Goal: Task Accomplishment & Management: Use online tool/utility

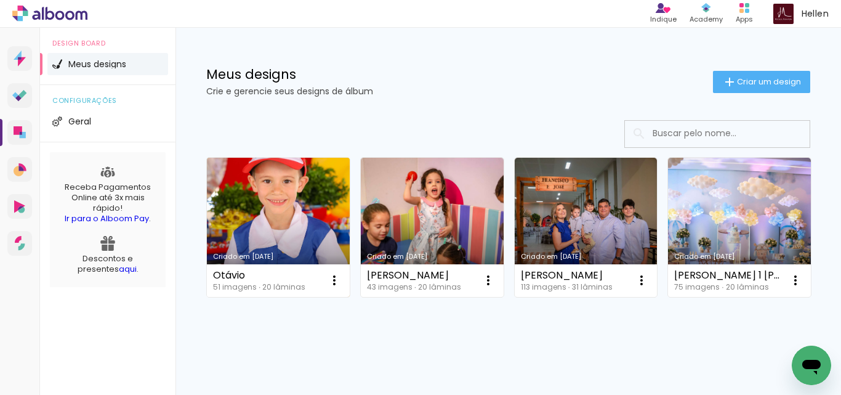
click at [290, 225] on link "Criado em [DATE]" at bounding box center [278, 227] width 143 height 139
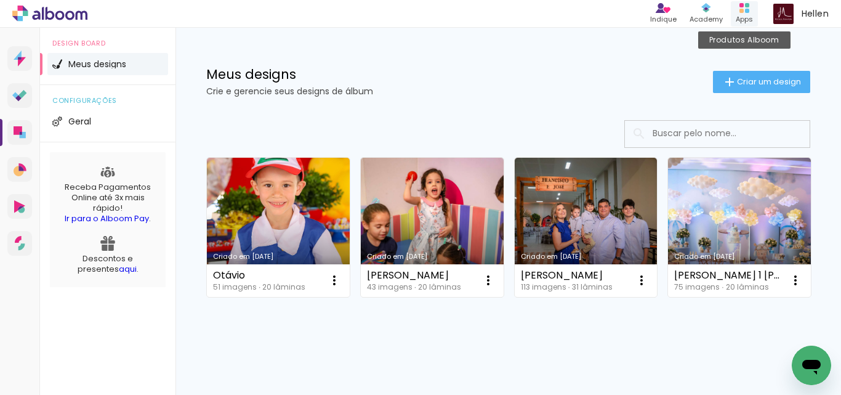
click at [745, 19] on div "Apps" at bounding box center [743, 19] width 17 height 10
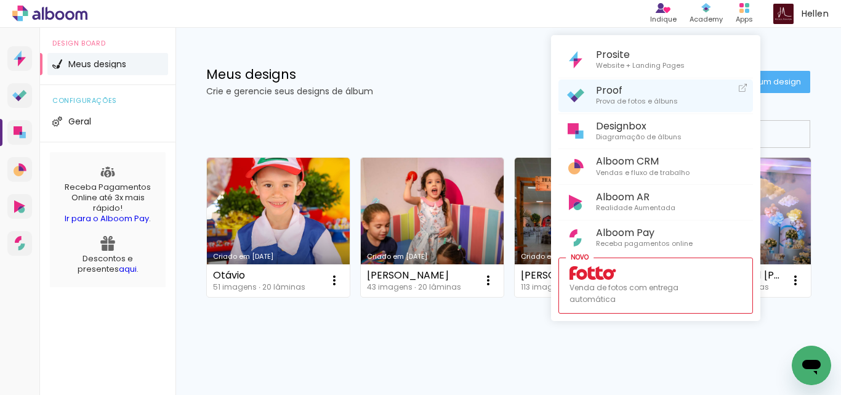
click at [610, 97] on span "Prova de fotos e álbuns" at bounding box center [637, 101] width 82 height 11
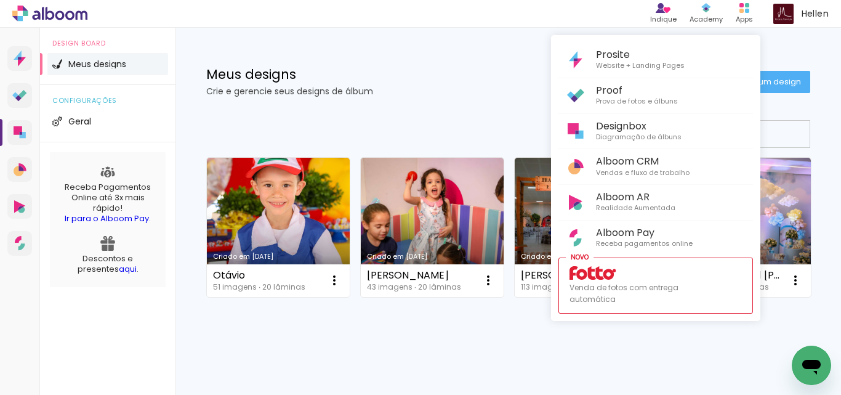
click at [418, 96] on div at bounding box center [420, 197] width 841 height 395
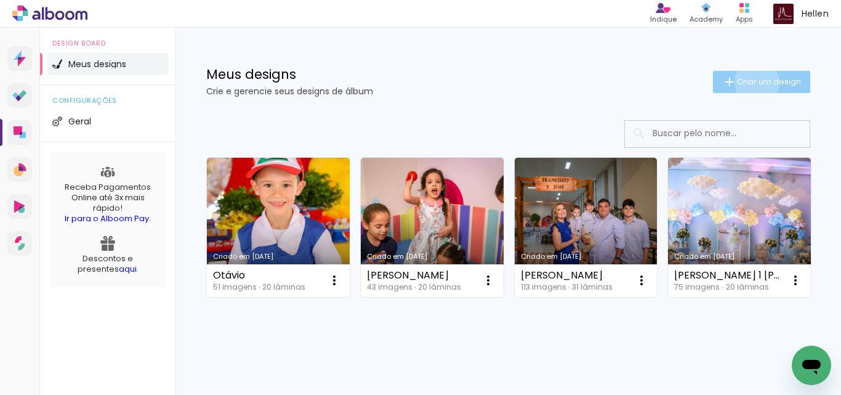
click at [745, 82] on span "Criar um design" at bounding box center [769, 82] width 64 height 8
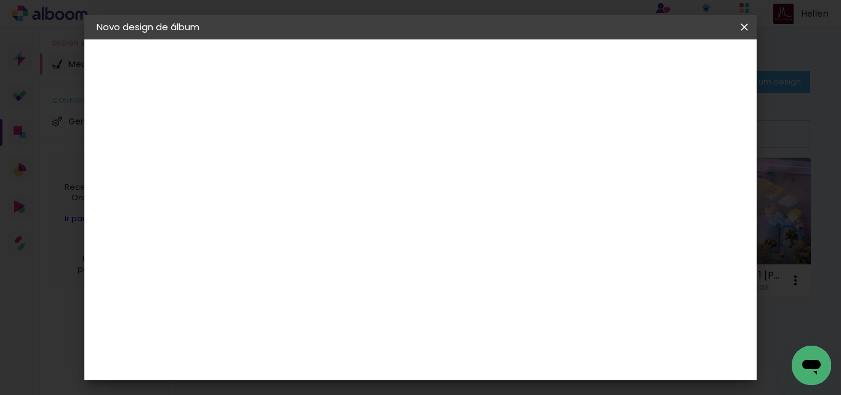
click at [298, 166] on input at bounding box center [298, 165] width 0 height 19
click at [747, 24] on iron-icon at bounding box center [744, 27] width 15 height 12
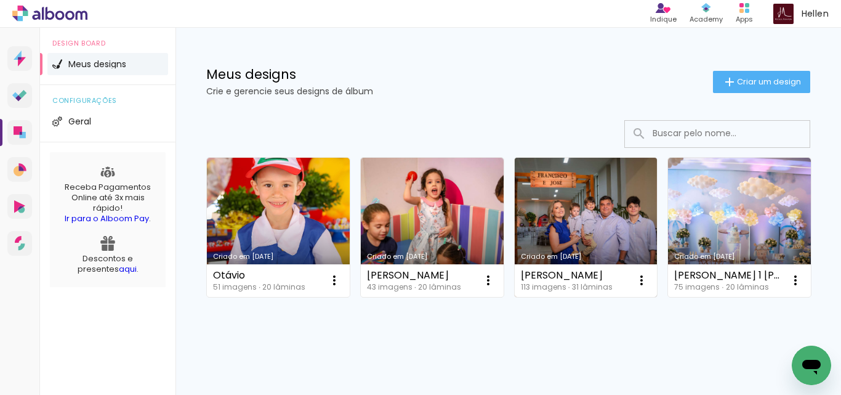
click at [624, 229] on link "Criado em [DATE]" at bounding box center [586, 227] width 143 height 139
